Goal: Browse casually: Explore the website without a specific task or goal

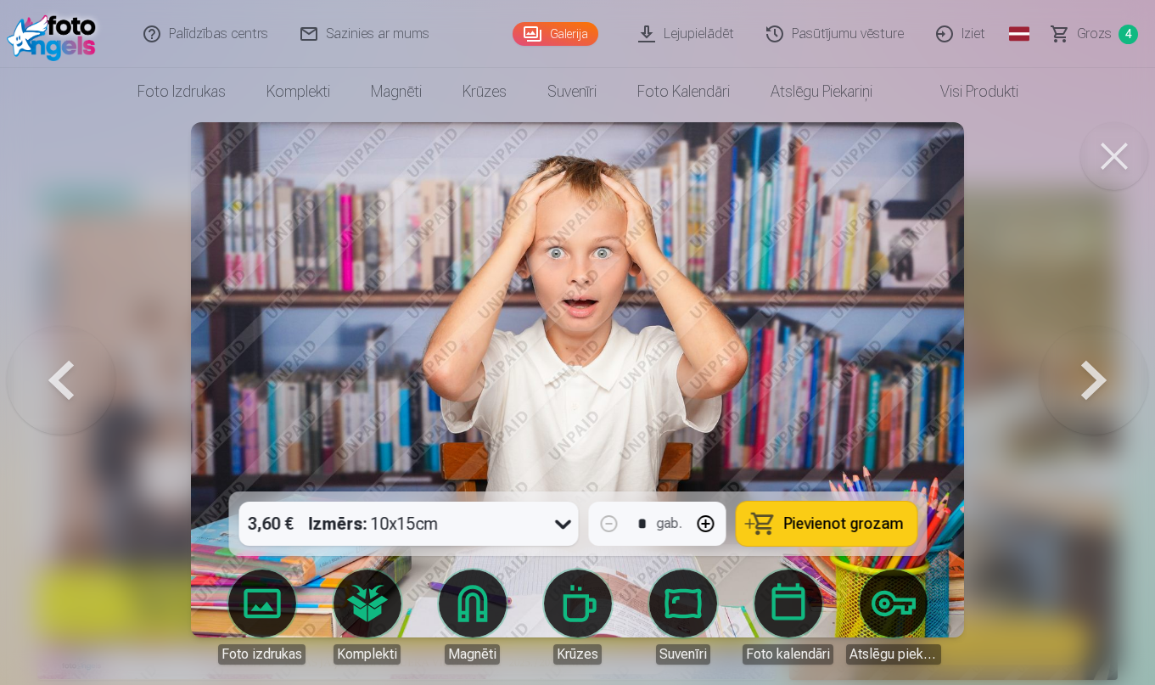
click at [1103, 387] on button at bounding box center [1094, 379] width 109 height 189
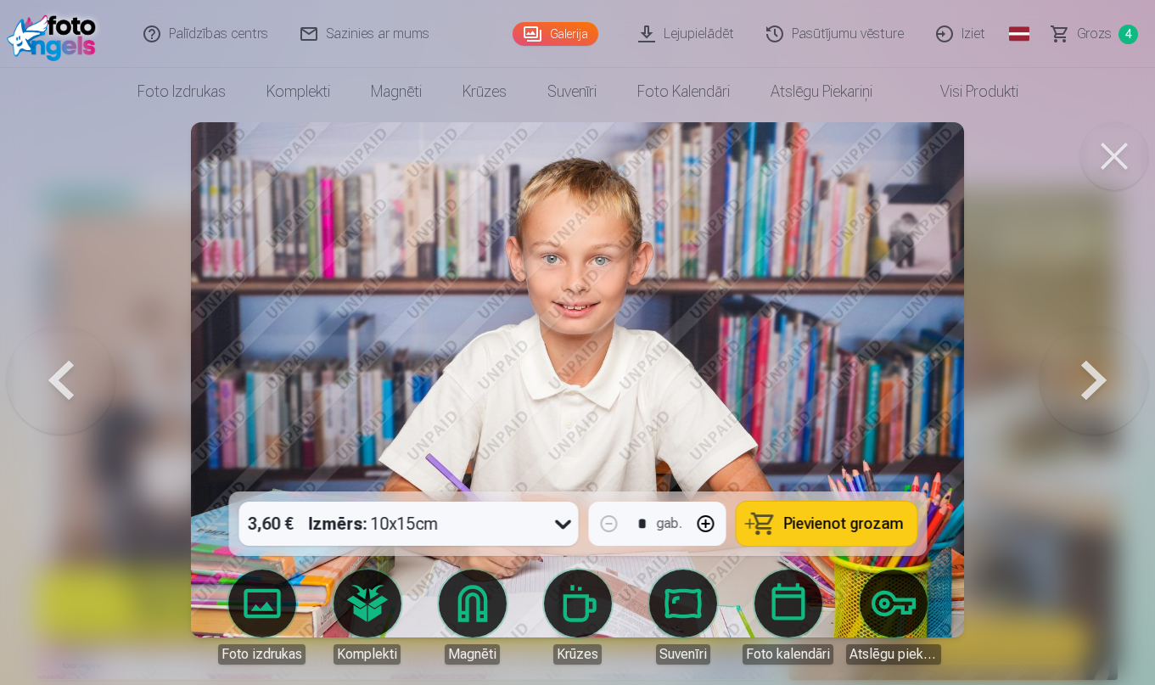
click at [1103, 387] on button at bounding box center [1094, 379] width 109 height 189
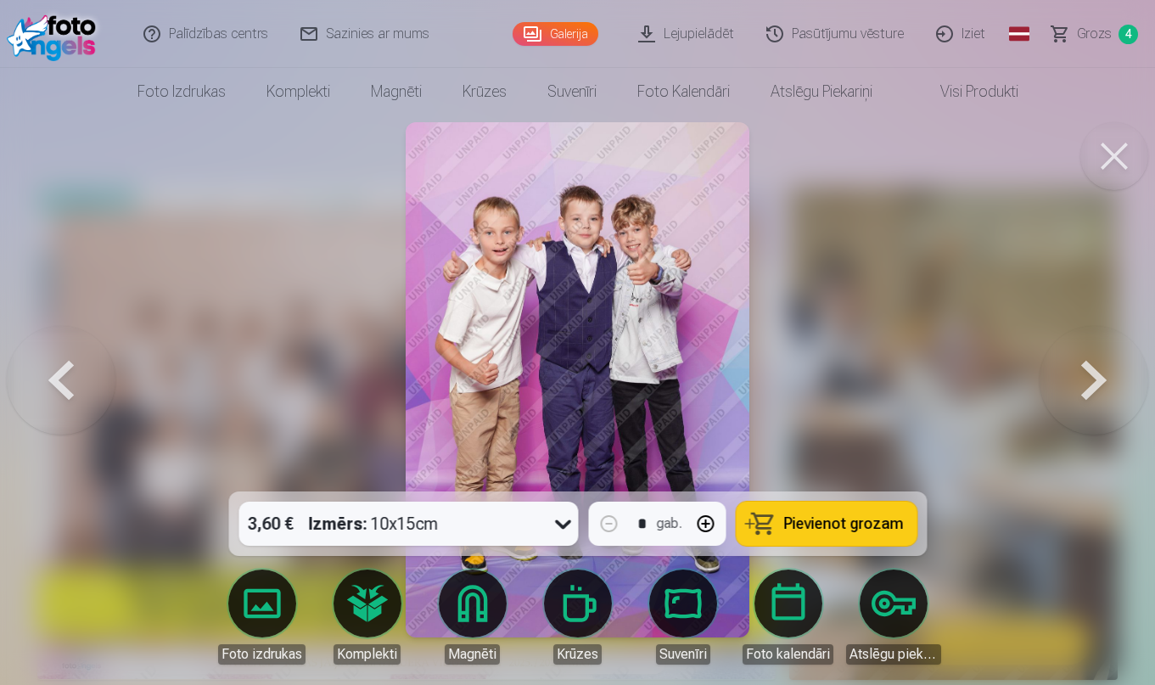
click at [1101, 379] on button at bounding box center [1094, 379] width 109 height 189
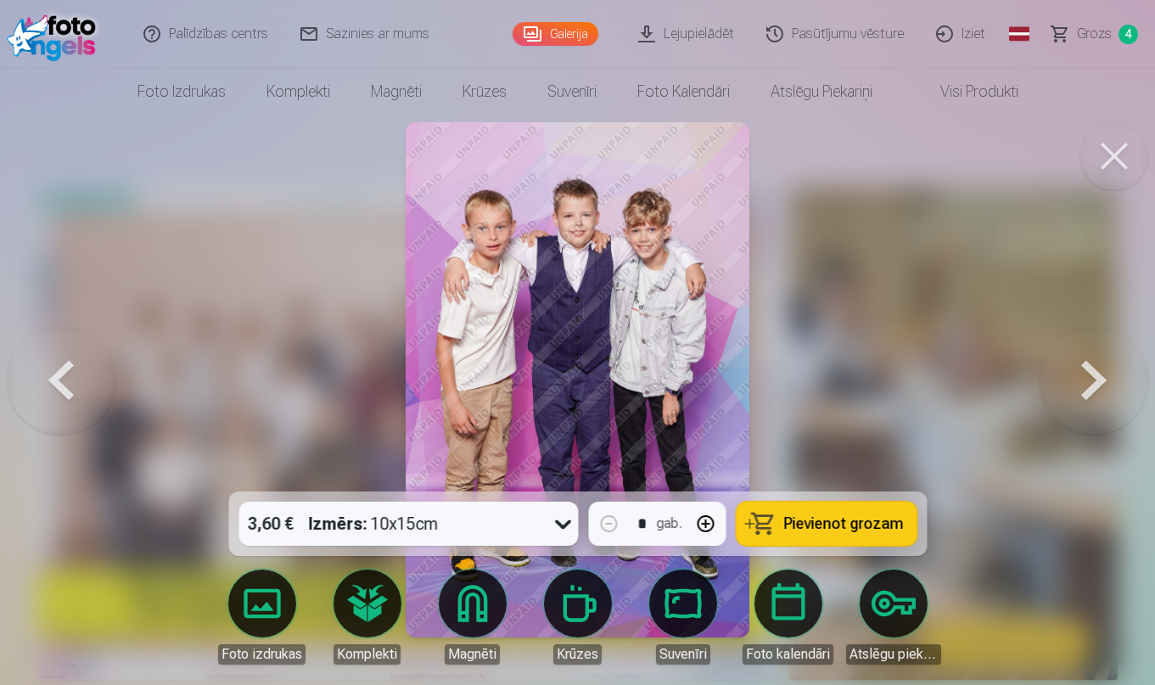
click at [1101, 379] on button at bounding box center [1094, 379] width 109 height 189
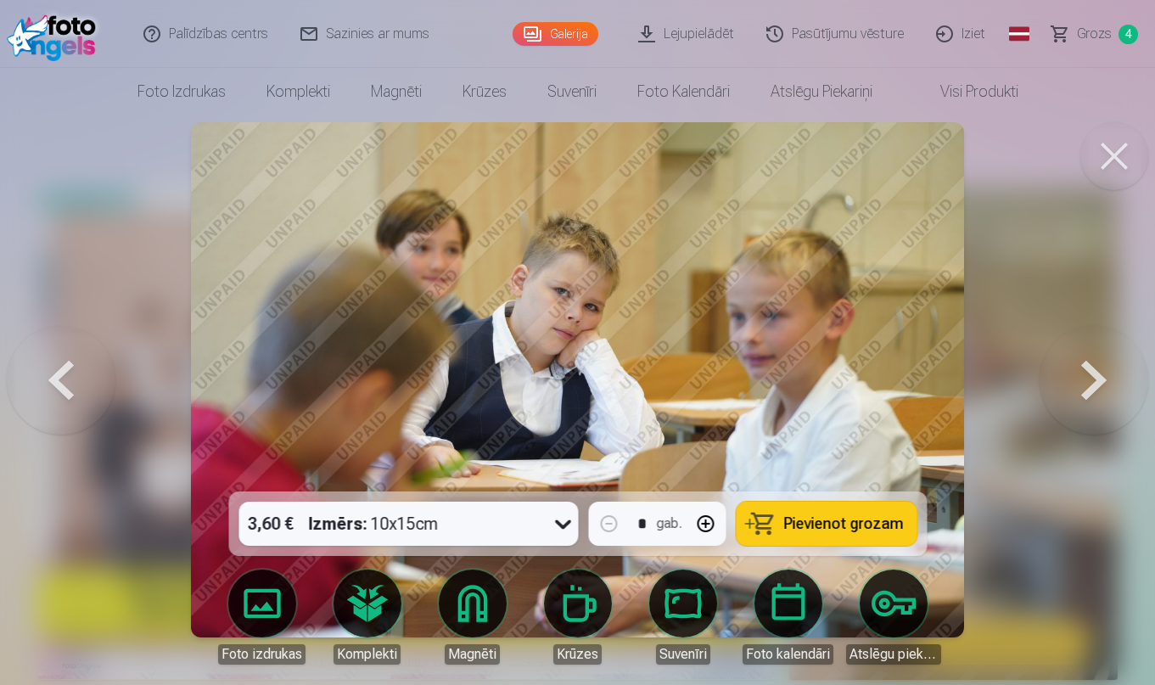
click at [1101, 379] on button at bounding box center [1094, 379] width 109 height 189
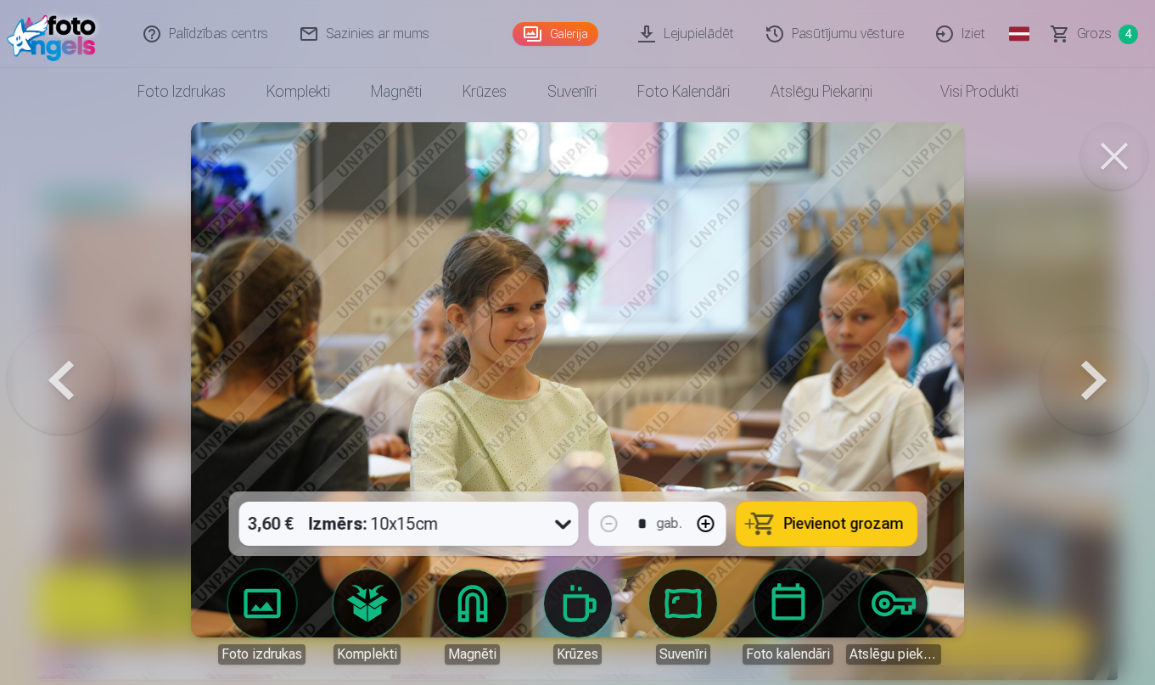
click at [1101, 379] on button at bounding box center [1094, 379] width 109 height 189
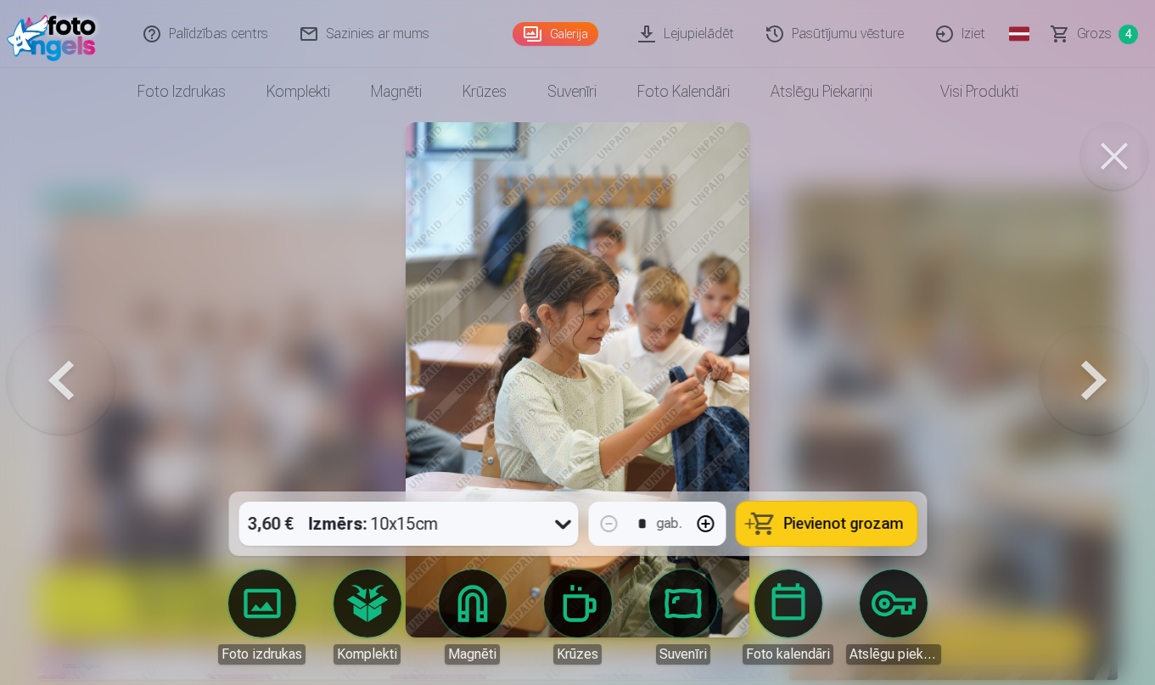
click at [1101, 379] on button at bounding box center [1094, 379] width 109 height 189
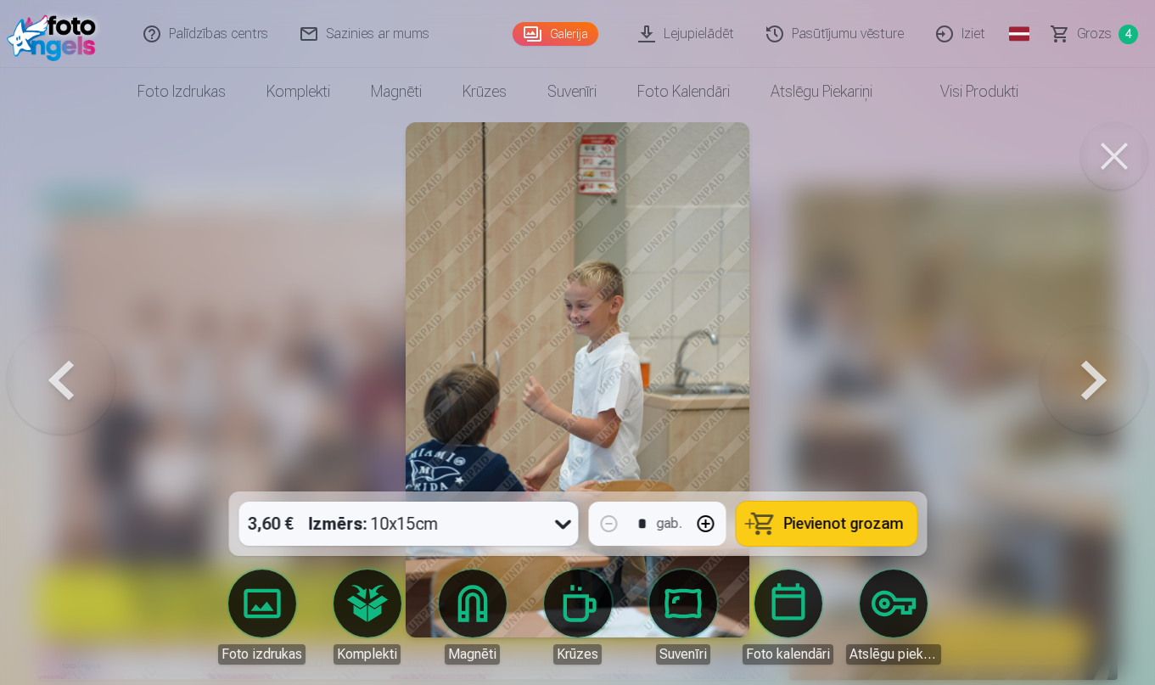
click at [1101, 379] on button at bounding box center [1094, 379] width 109 height 189
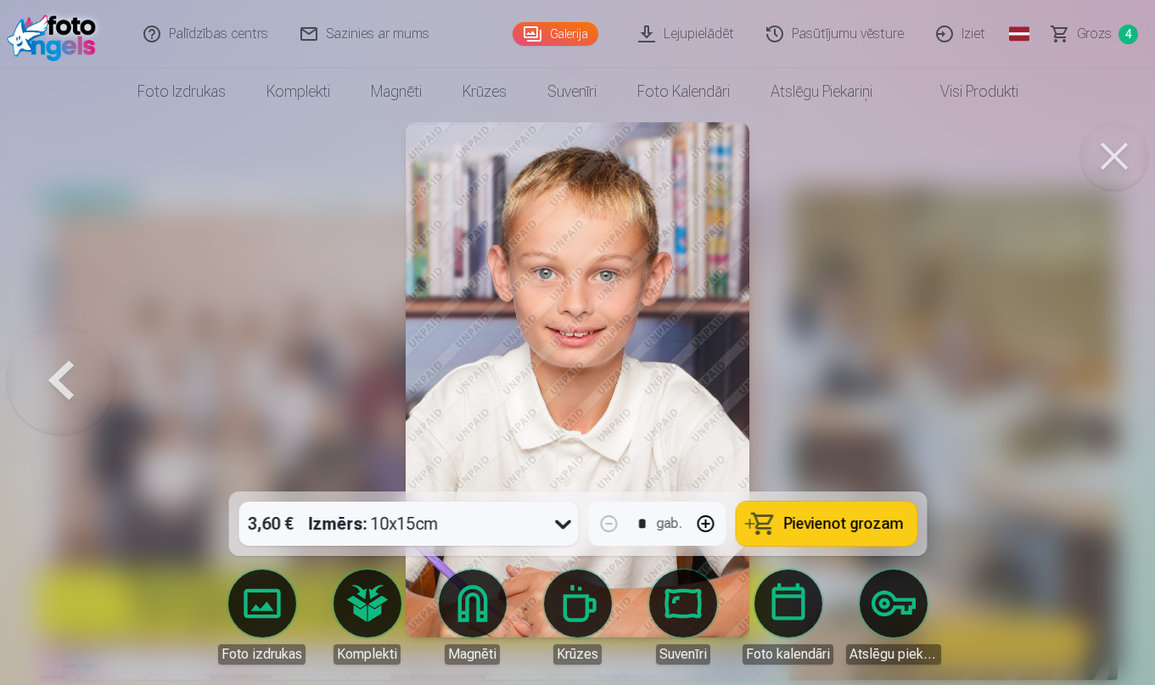
click at [1101, 379] on div at bounding box center [577, 342] width 1155 height 685
